Goal: Task Accomplishment & Management: Use online tool/utility

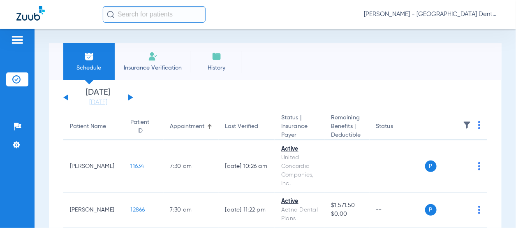
click at [131, 97] on button at bounding box center [130, 97] width 5 height 6
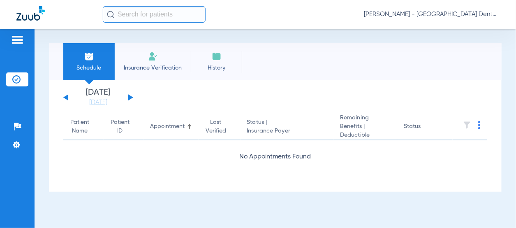
click at [131, 97] on button at bounding box center [130, 97] width 5 height 6
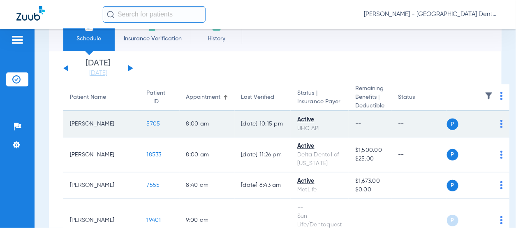
scroll to position [41, 0]
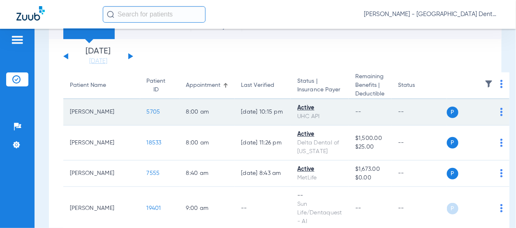
click at [490, 114] on td "P S" at bounding box center [478, 112] width 62 height 26
click at [500, 111] on img at bounding box center [501, 112] width 2 height 8
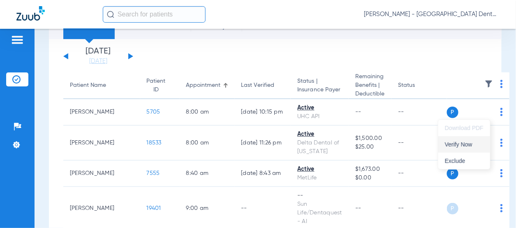
click at [471, 141] on span "Verify Now" at bounding box center [464, 144] width 39 height 6
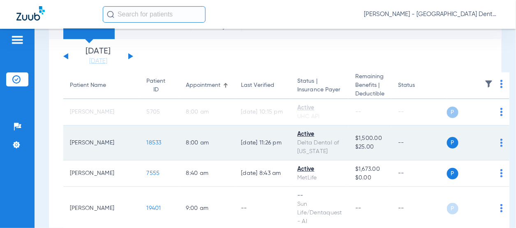
click at [500, 143] on img at bounding box center [501, 143] width 2 height 8
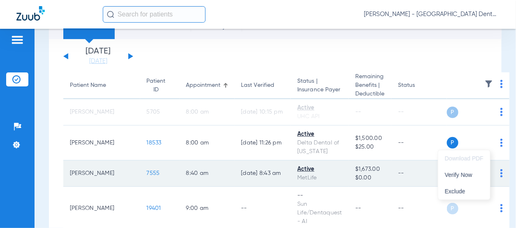
click at [469, 177] on span "Verify Now" at bounding box center [464, 175] width 39 height 6
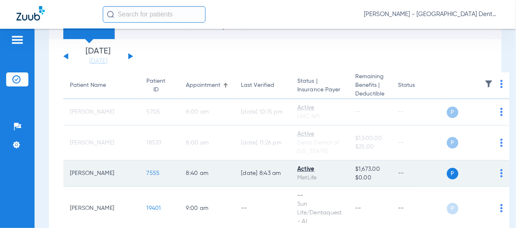
click at [500, 174] on img at bounding box center [501, 173] width 2 height 8
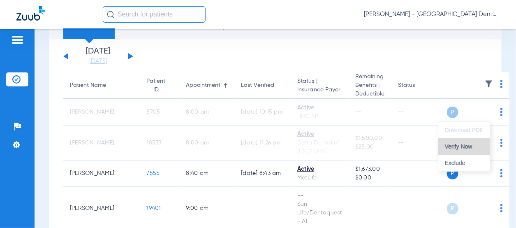
click at [467, 144] on span "Verify Now" at bounding box center [464, 146] width 39 height 6
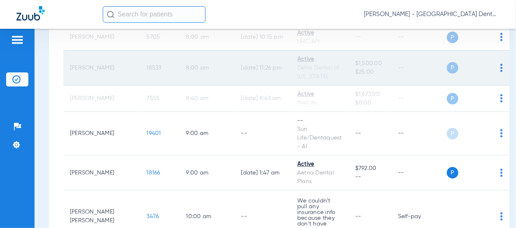
scroll to position [164, 0]
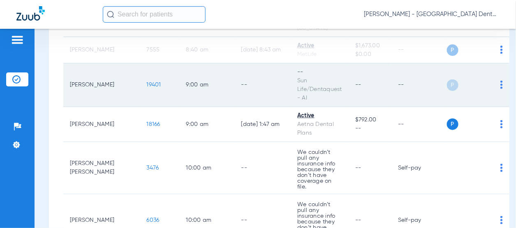
click at [500, 84] on img at bounding box center [501, 85] width 2 height 8
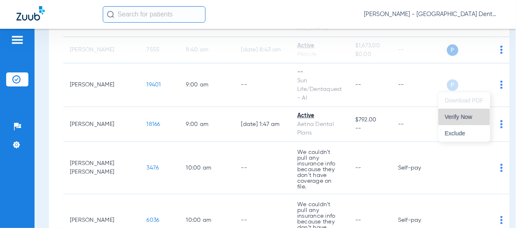
click at [465, 114] on span "Verify Now" at bounding box center [464, 117] width 39 height 6
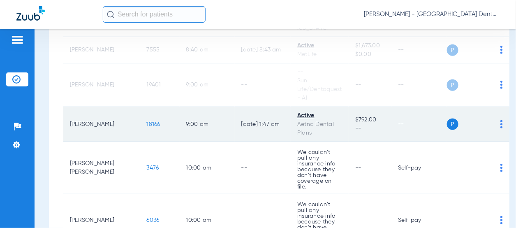
click at [500, 125] on img at bounding box center [501, 124] width 2 height 8
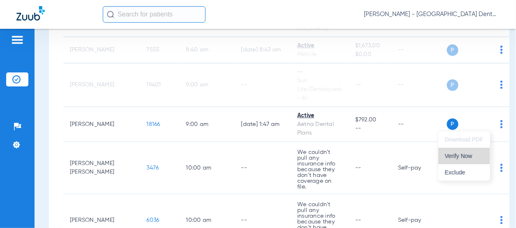
click at [452, 154] on span "Verify Now" at bounding box center [464, 156] width 39 height 6
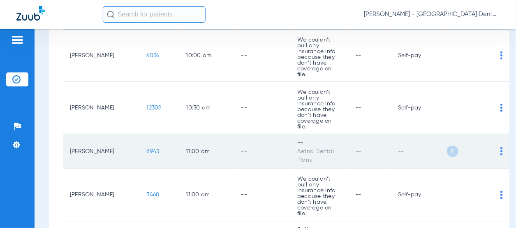
scroll to position [370, 0]
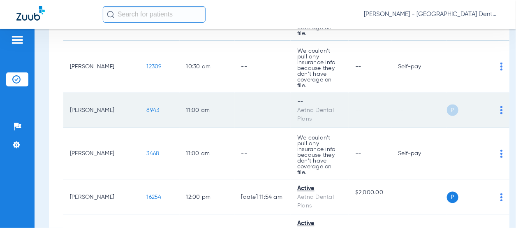
click at [491, 93] on td "P S" at bounding box center [478, 110] width 62 height 35
click at [500, 106] on img at bounding box center [501, 110] width 2 height 8
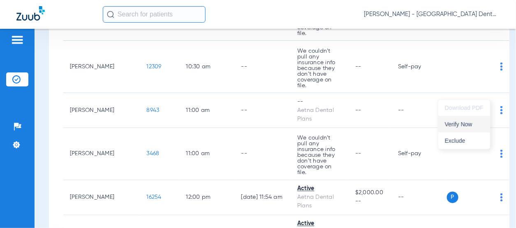
click at [478, 125] on span "Verify Now" at bounding box center [464, 124] width 39 height 6
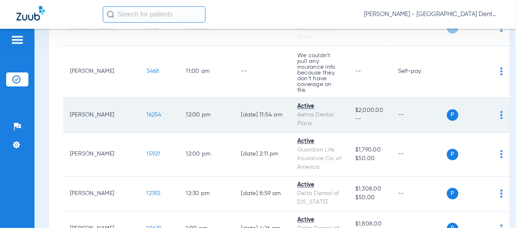
scroll to position [507, 0]
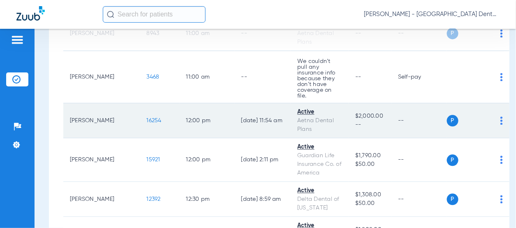
click at [500, 116] on img at bounding box center [501, 120] width 2 height 8
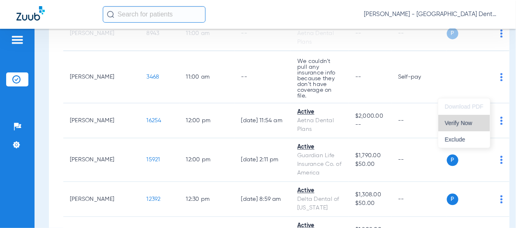
click at [474, 120] on span "Verify Now" at bounding box center [464, 123] width 39 height 6
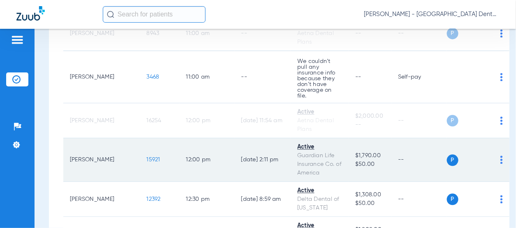
click at [500, 155] on img at bounding box center [501, 159] width 2 height 8
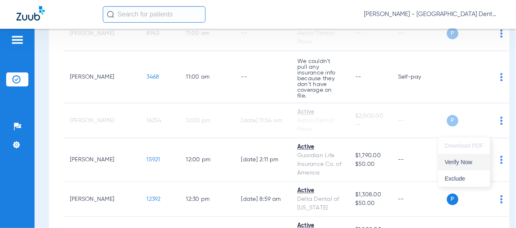
click at [457, 163] on span "Verify Now" at bounding box center [464, 162] width 39 height 6
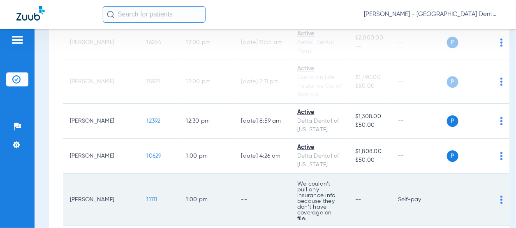
scroll to position [590, 0]
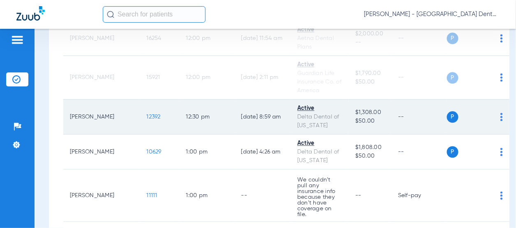
click at [500, 113] on img at bounding box center [501, 117] width 2 height 8
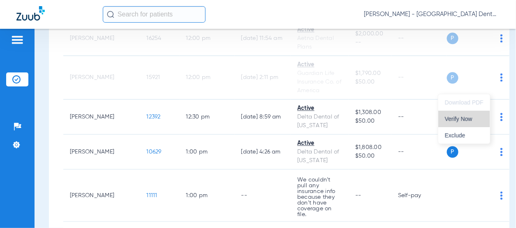
click at [472, 118] on span "Verify Now" at bounding box center [464, 119] width 39 height 6
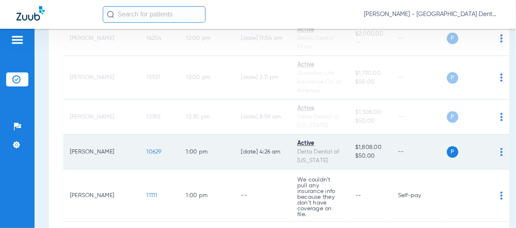
click at [500, 148] on img at bounding box center [501, 152] width 2 height 8
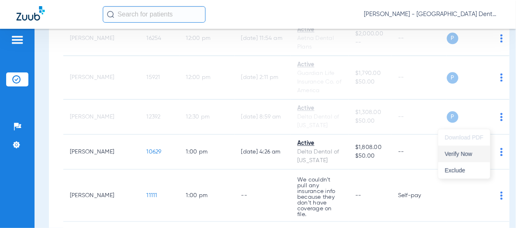
click at [462, 153] on span "Verify Now" at bounding box center [464, 154] width 39 height 6
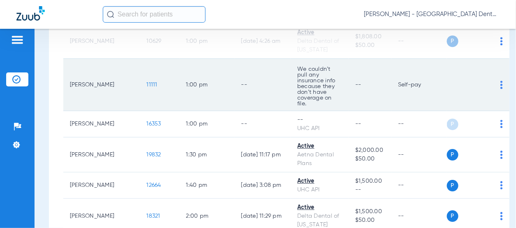
scroll to position [713, 0]
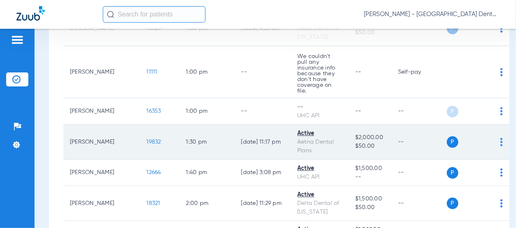
click at [500, 138] on img at bounding box center [501, 142] width 2 height 8
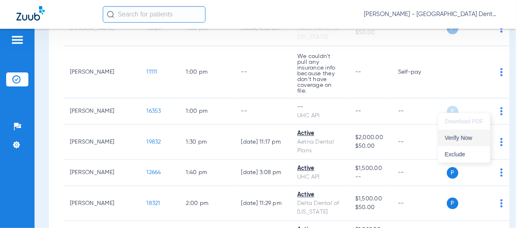
click at [469, 136] on span "Verify Now" at bounding box center [464, 138] width 39 height 6
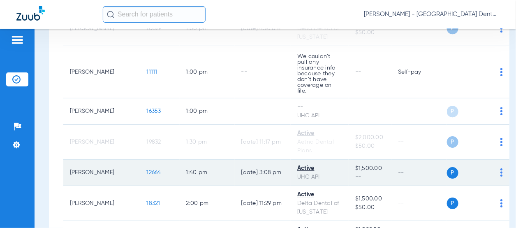
click at [500, 168] on img at bounding box center [501, 172] width 2 height 8
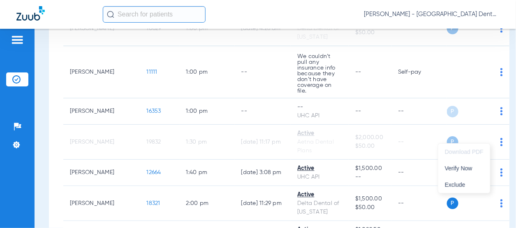
click at [489, 137] on div at bounding box center [258, 114] width 516 height 228
click at [500, 168] on img at bounding box center [501, 172] width 2 height 8
click at [474, 167] on span "Verify Now" at bounding box center [464, 168] width 39 height 6
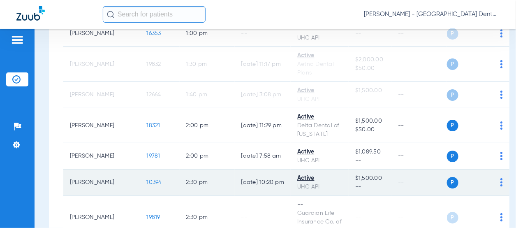
scroll to position [795, 0]
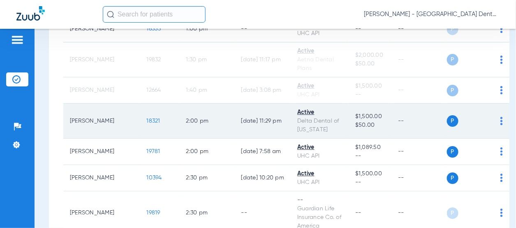
click at [500, 117] on img at bounding box center [501, 121] width 2 height 8
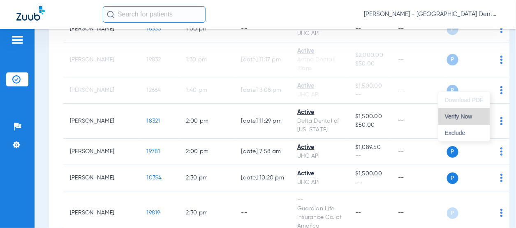
click at [465, 115] on span "Verify Now" at bounding box center [464, 116] width 39 height 6
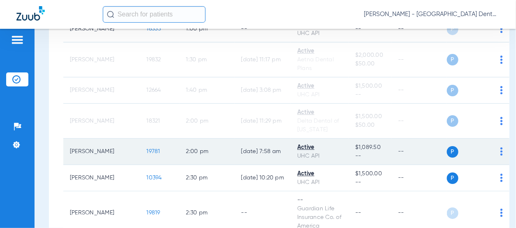
click at [500, 147] on img at bounding box center [501, 151] width 2 height 8
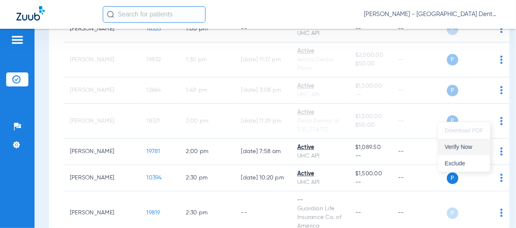
click at [465, 144] on span "Verify Now" at bounding box center [464, 147] width 39 height 6
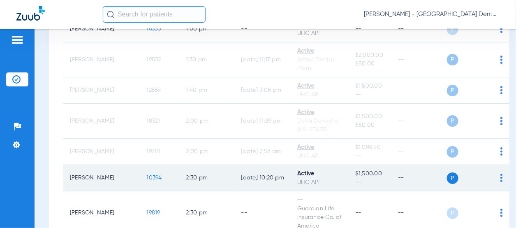
click at [500, 173] on img at bounding box center [501, 177] width 2 height 8
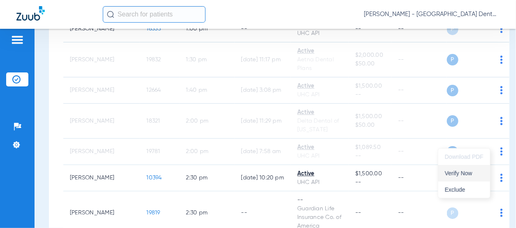
click at [462, 167] on button "Verify Now" at bounding box center [464, 173] width 52 height 16
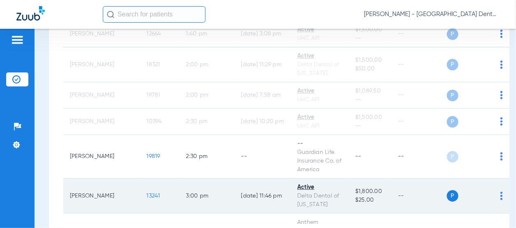
scroll to position [877, 0]
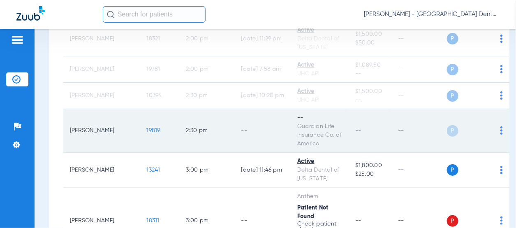
click at [500, 126] on img at bounding box center [501, 130] width 2 height 8
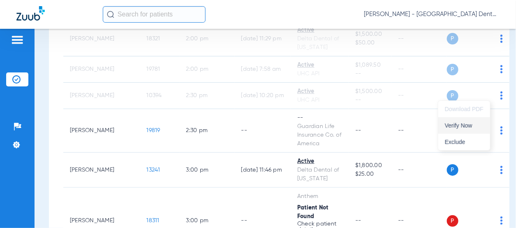
click at [471, 128] on span "Verify Now" at bounding box center [464, 126] width 39 height 6
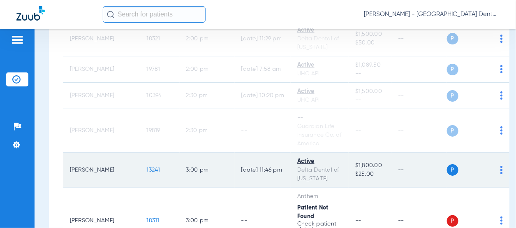
click at [500, 166] on img at bounding box center [501, 170] width 2 height 8
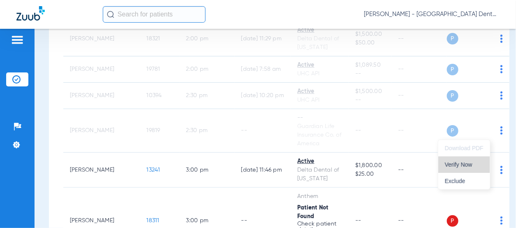
click at [475, 165] on span "Verify Now" at bounding box center [464, 165] width 39 height 6
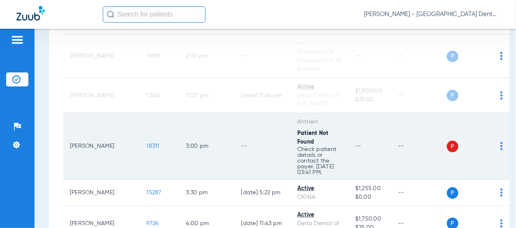
scroll to position [960, 0]
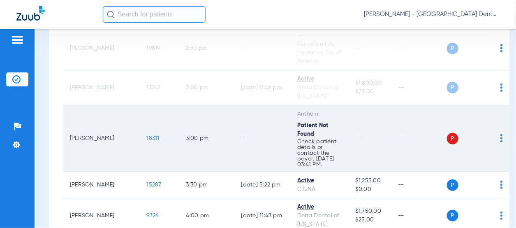
click at [500, 134] on img at bounding box center [501, 138] width 2 height 8
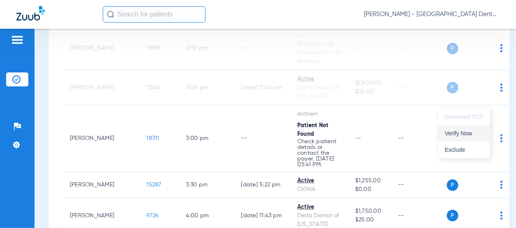
click at [467, 133] on span "Verify Now" at bounding box center [464, 133] width 39 height 6
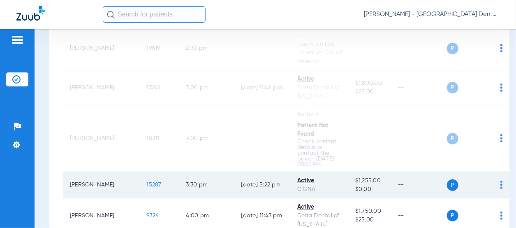
click at [500, 180] on img at bounding box center [501, 184] width 2 height 8
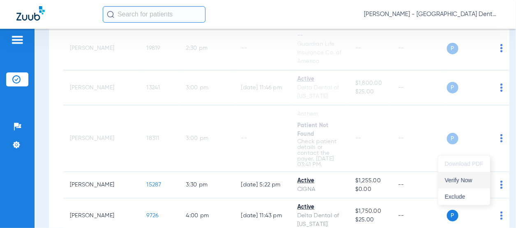
click at [474, 176] on button "Verify Now" at bounding box center [464, 180] width 52 height 16
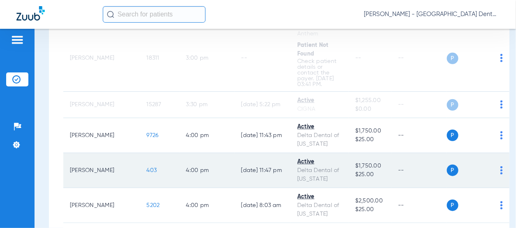
scroll to position [1042, 0]
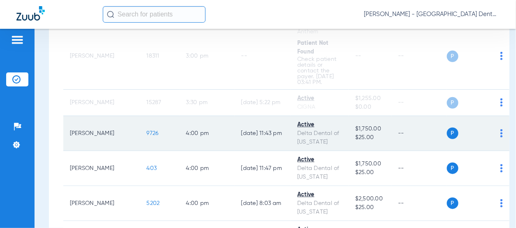
click at [500, 129] on img at bounding box center [501, 133] width 2 height 8
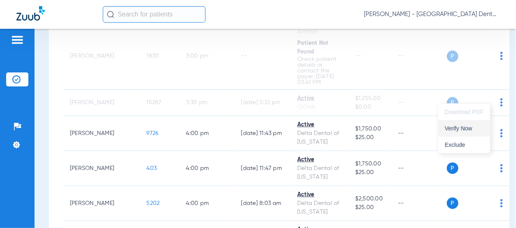
click at [467, 128] on span "Verify Now" at bounding box center [464, 128] width 39 height 6
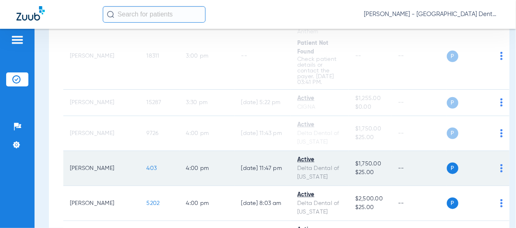
click at [500, 164] on img at bounding box center [501, 168] width 2 height 8
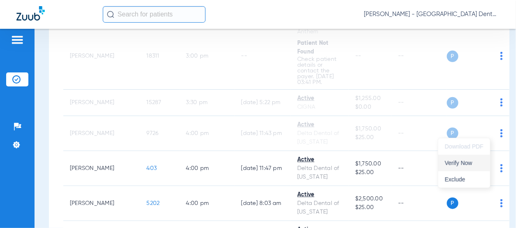
click at [460, 161] on span "Verify Now" at bounding box center [464, 163] width 39 height 6
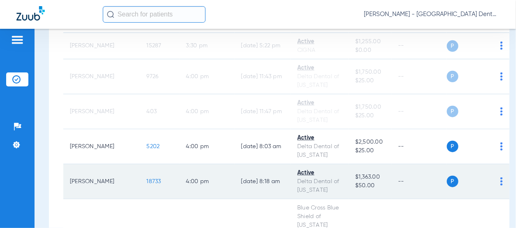
scroll to position [1124, 0]
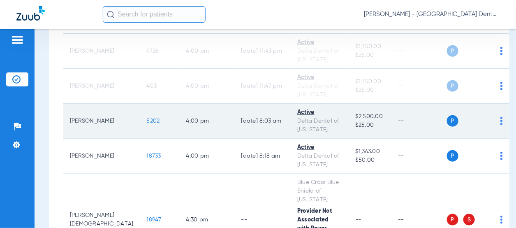
click at [500, 117] on img at bounding box center [501, 121] width 2 height 8
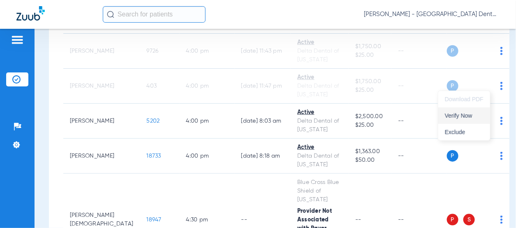
click at [467, 120] on button "Verify Now" at bounding box center [464, 115] width 52 height 16
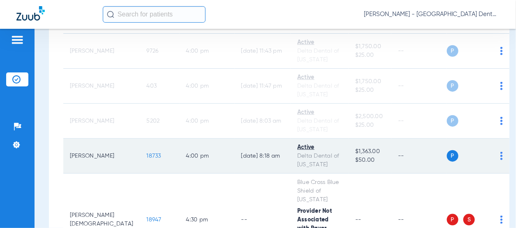
click at [500, 152] on img at bounding box center [501, 156] width 2 height 8
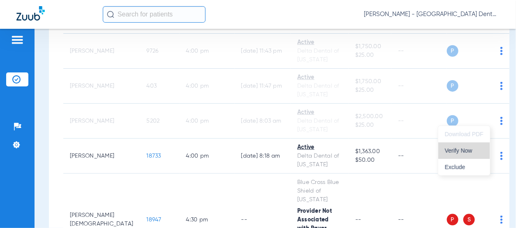
click at [470, 149] on span "Verify Now" at bounding box center [464, 151] width 39 height 6
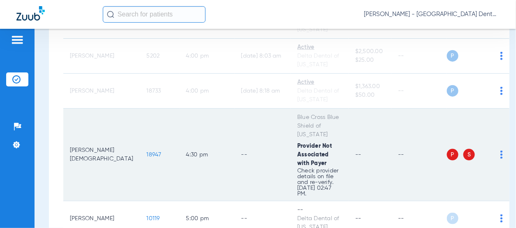
scroll to position [1206, 0]
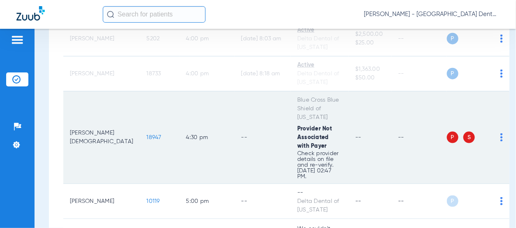
click at [500, 133] on img at bounding box center [501, 137] width 2 height 8
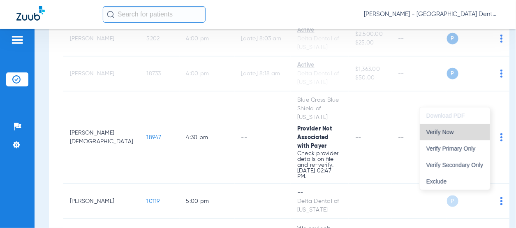
click at [465, 136] on button "Verify Now" at bounding box center [455, 132] width 70 height 16
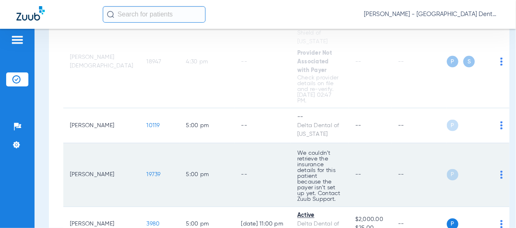
scroll to position [1288, 0]
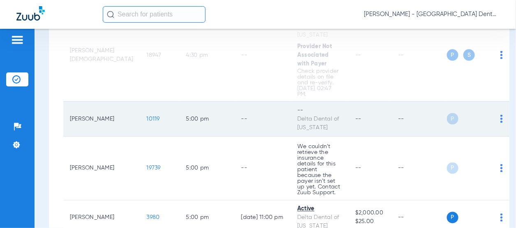
click at [500, 115] on img at bounding box center [501, 119] width 2 height 8
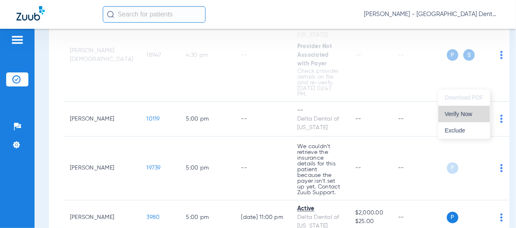
click at [468, 115] on span "Verify Now" at bounding box center [464, 114] width 39 height 6
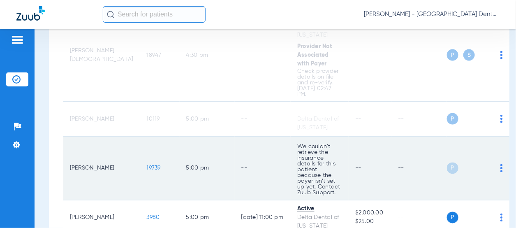
click at [500, 164] on img at bounding box center [501, 168] width 2 height 8
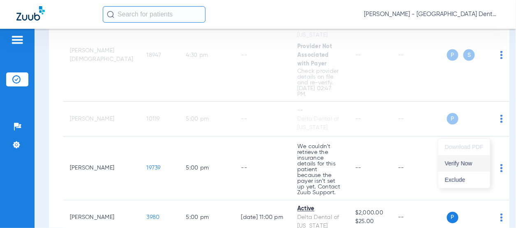
click at [461, 166] on button "Verify Now" at bounding box center [464, 163] width 52 height 16
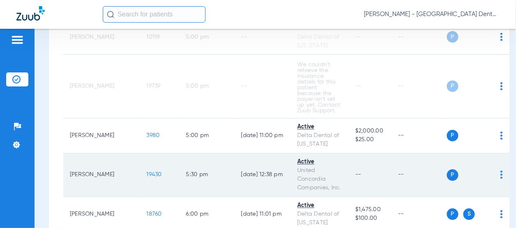
scroll to position [1371, 0]
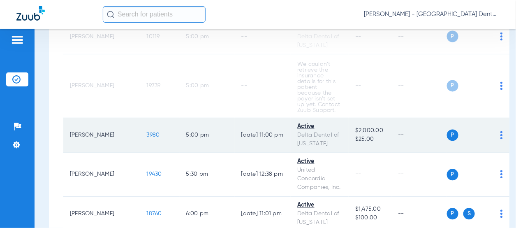
click at [500, 131] on img at bounding box center [501, 135] width 2 height 8
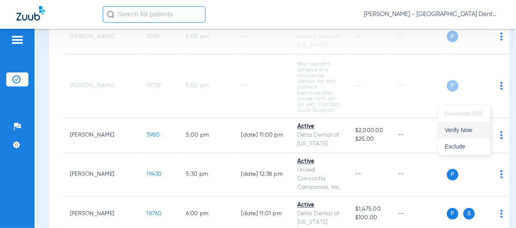
click at [465, 134] on button "Verify Now" at bounding box center [464, 130] width 52 height 16
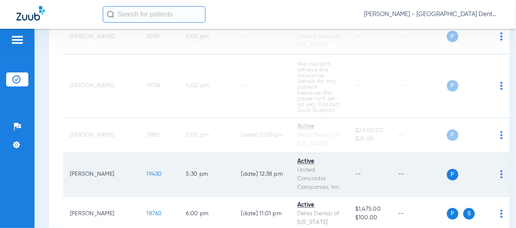
click at [500, 170] on img at bounding box center [501, 174] width 2 height 8
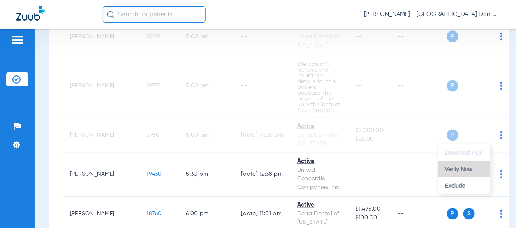
click at [472, 169] on span "Verify Now" at bounding box center [464, 169] width 39 height 6
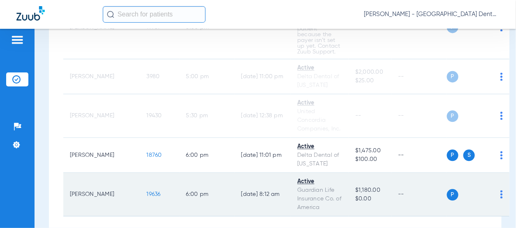
scroll to position [1432, 0]
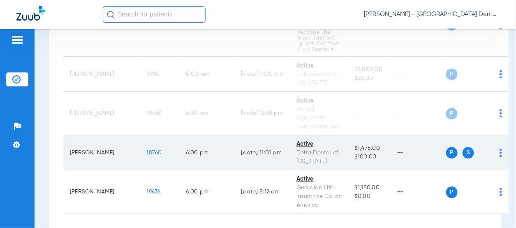
click at [486, 147] on div "P S" at bounding box center [474, 153] width 56 height 12
click at [500, 148] on img at bounding box center [501, 152] width 2 height 8
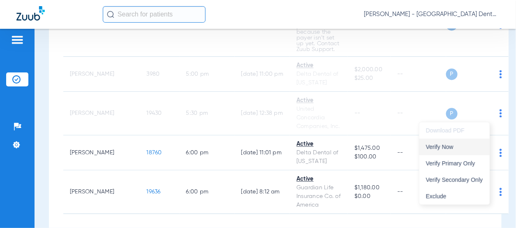
click at [463, 149] on span "Verify Now" at bounding box center [454, 147] width 57 height 6
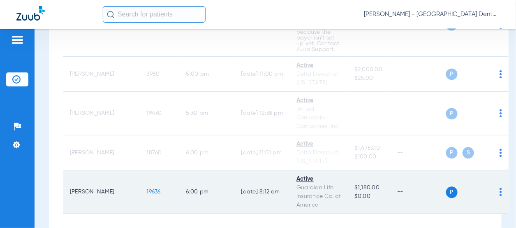
click at [500, 187] on img at bounding box center [501, 191] width 2 height 8
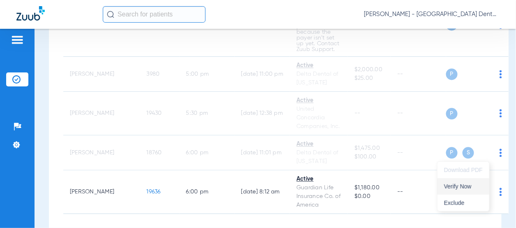
click at [467, 179] on button "Verify Now" at bounding box center [463, 186] width 52 height 16
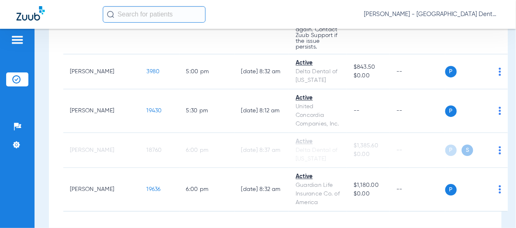
scroll to position [1636, 0]
